Goal: Transaction & Acquisition: Purchase product/service

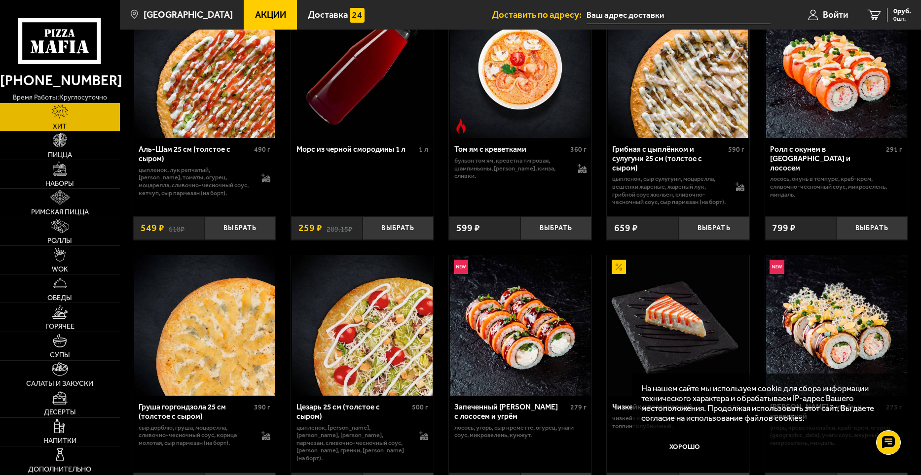
scroll to position [99, 0]
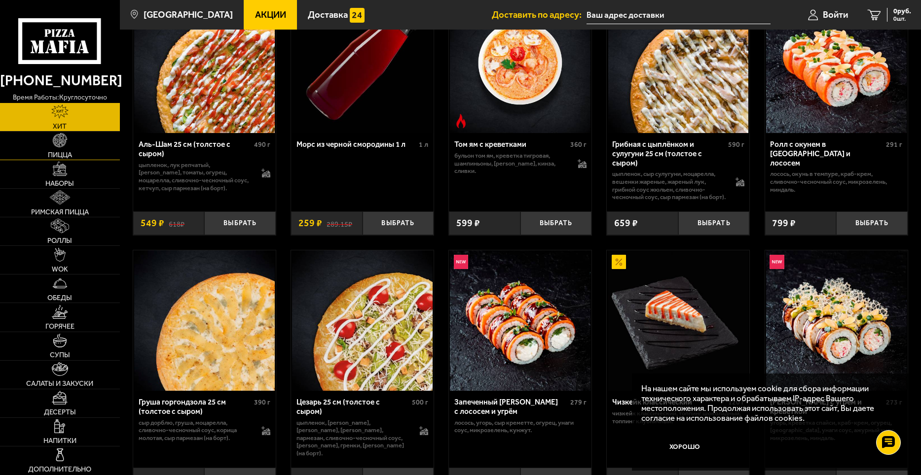
click at [63, 152] on span "Пицца" at bounding box center [60, 154] width 24 height 7
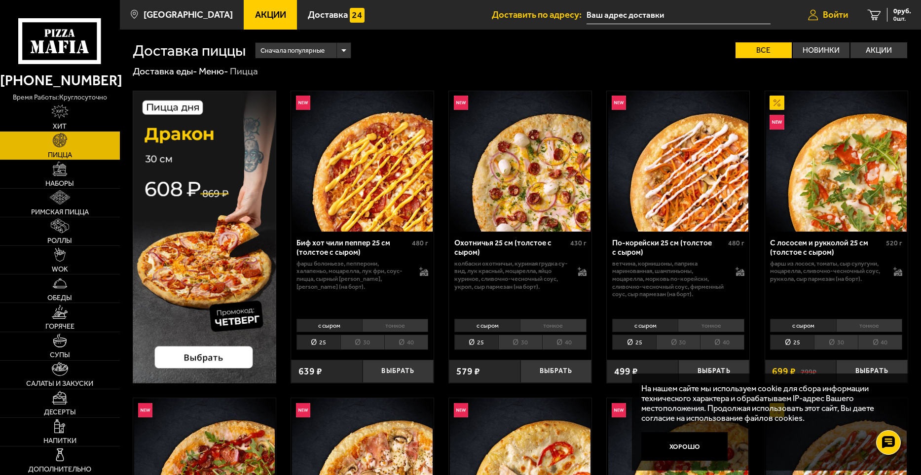
click at [827, 14] on span "Войти" at bounding box center [834, 14] width 25 height 9
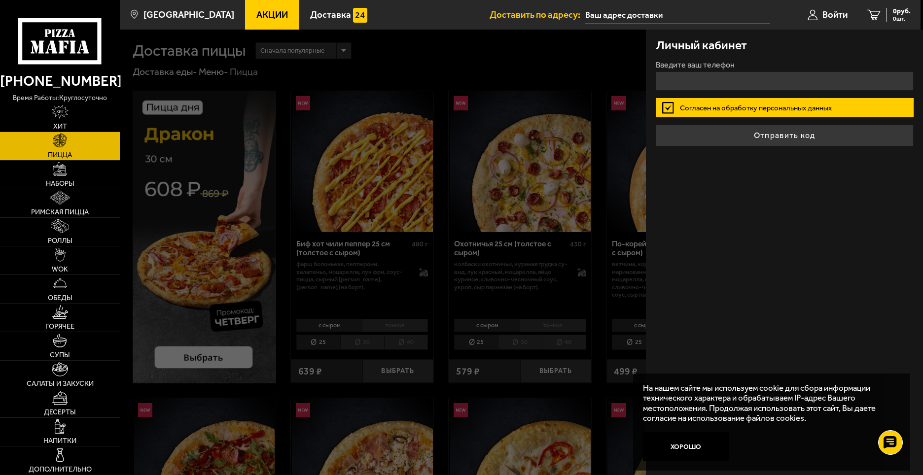
type input "+7 ( ) - -"
click at [677, 82] on input "+7 ( ) - -" at bounding box center [785, 80] width 258 height 19
click at [683, 81] on input "+7 ( ) - -" at bounding box center [785, 80] width 258 height 19
click at [696, 79] on input "+7 ( ) - -" at bounding box center [785, 80] width 258 height 19
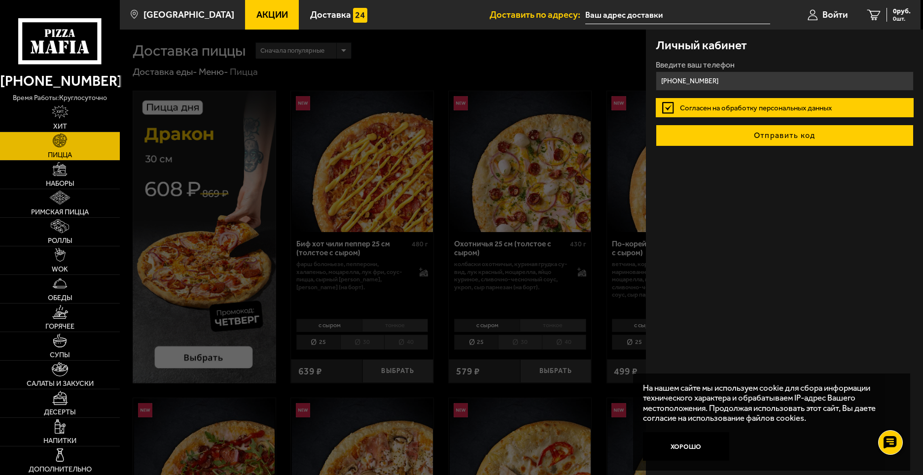
type input "[PHONE_NUMBER]"
click at [764, 136] on button "Отправить код" at bounding box center [785, 136] width 258 height 22
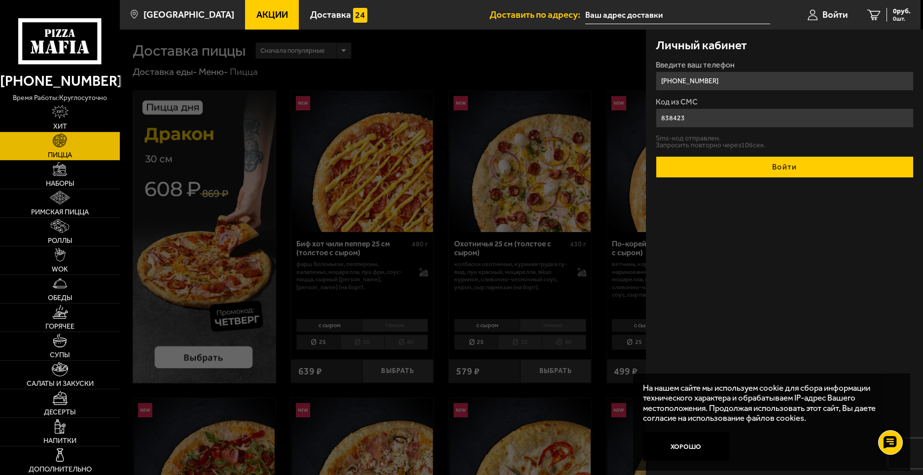
type input "838423"
click at [772, 165] on button "Войти" at bounding box center [785, 167] width 258 height 22
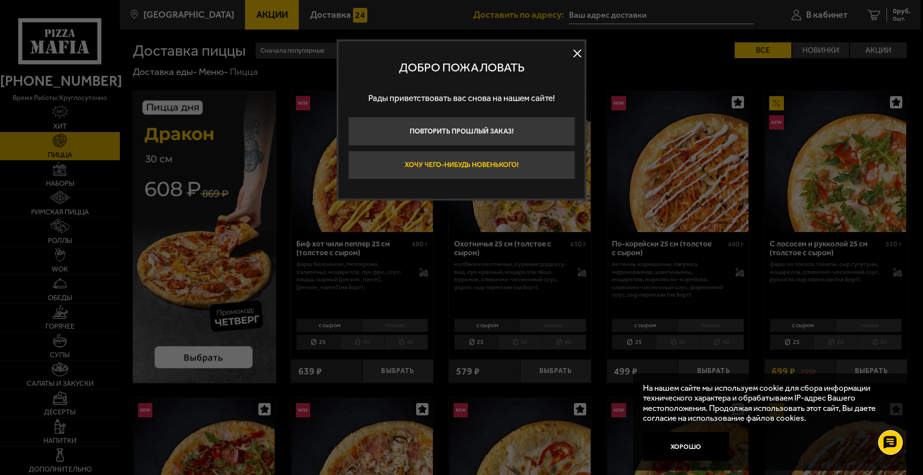
click at [495, 165] on button "Хочу чего-нибудь новенького!" at bounding box center [461, 165] width 227 height 29
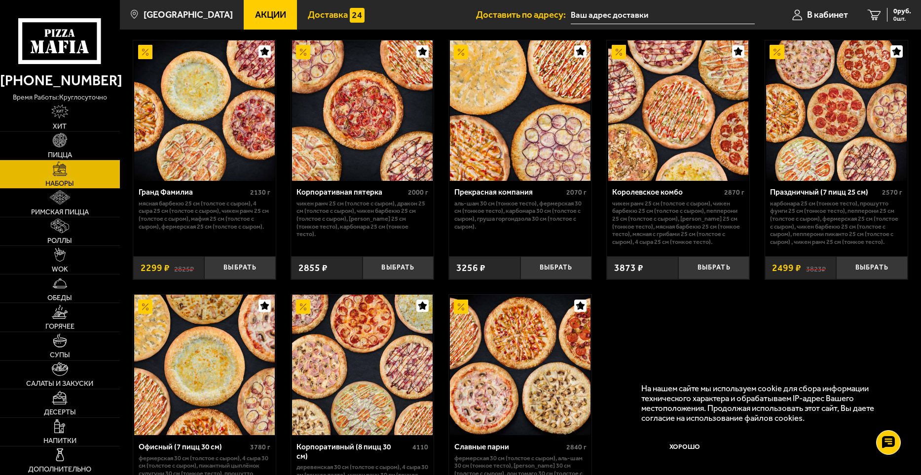
scroll to position [1282, 0]
